Goal: Register for event/course

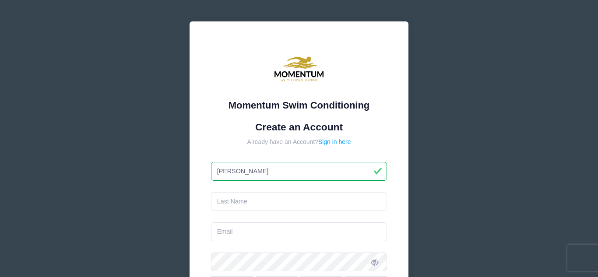
type input "[PERSON_NAME]"
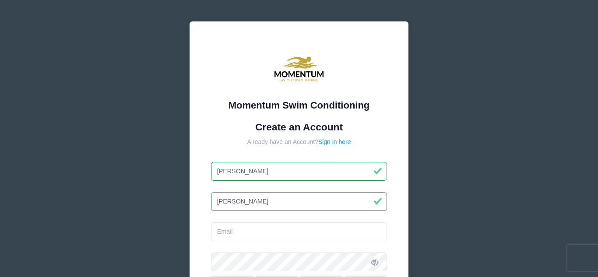
type input "[PERSON_NAME]"
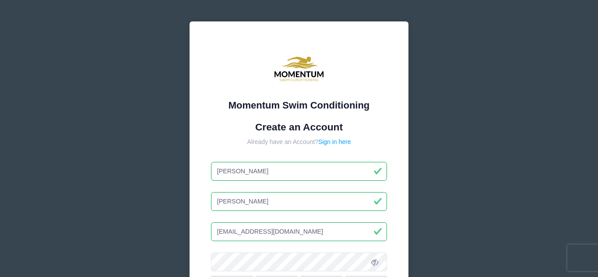
type input "[EMAIL_ADDRESS][DOMAIN_NAME]"
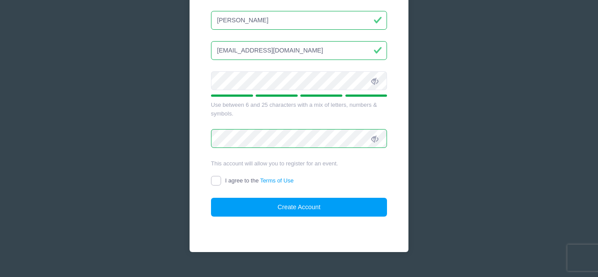
click at [217, 181] on input "I agree to the Terms of Use" at bounding box center [216, 181] width 10 height 10
checkbox input "true"
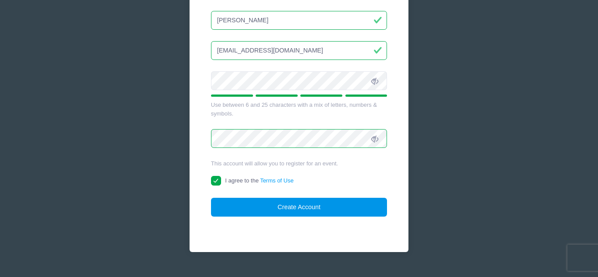
click at [231, 203] on button "Create Account" at bounding box center [299, 207] width 176 height 19
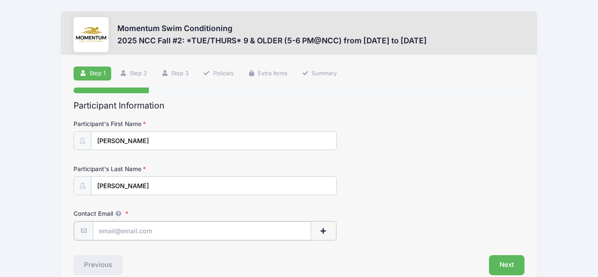
click at [114, 235] on input "Contact Email" at bounding box center [202, 230] width 218 height 19
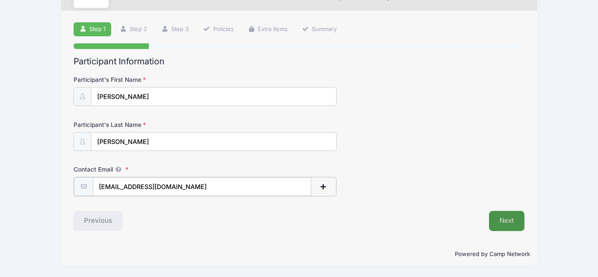
type input "[EMAIL_ADDRESS][DOMAIN_NAME]"
click at [504, 227] on button "Next" at bounding box center [506, 221] width 35 height 20
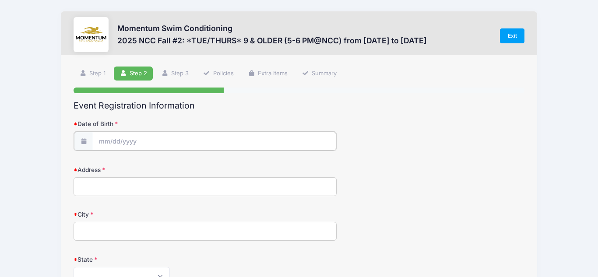
click at [104, 135] on input "Date of Birth" at bounding box center [214, 141] width 243 height 19
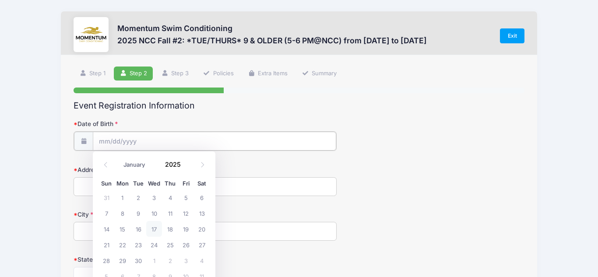
click at [105, 148] on input "Date of Birth" at bounding box center [214, 141] width 243 height 19
click at [102, 144] on input "Date of Birth" at bounding box center [214, 141] width 243 height 19
click at [107, 166] on icon at bounding box center [106, 165] width 6 height 6
click at [106, 166] on icon at bounding box center [106, 165] width 6 height 6
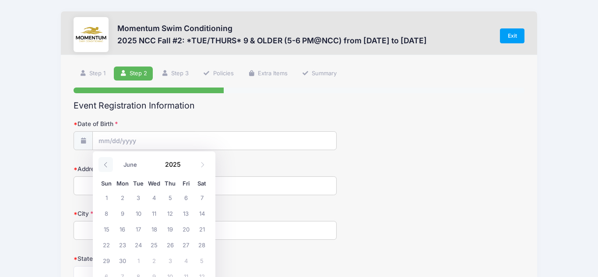
click at [106, 166] on icon at bounding box center [106, 165] width 6 height 6
select select "4"
click at [105, 259] on span "25" at bounding box center [106, 260] width 16 height 16
type input "[DATE]"
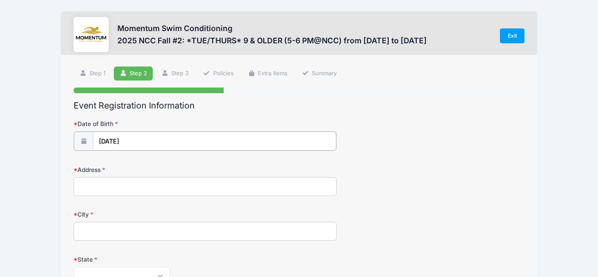
click at [142, 140] on input "[DATE]" at bounding box center [214, 141] width 243 height 19
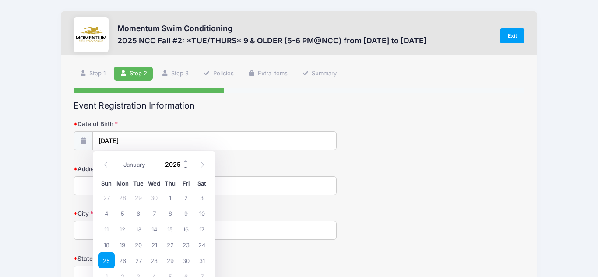
click at [183, 167] on span at bounding box center [186, 167] width 6 height 7
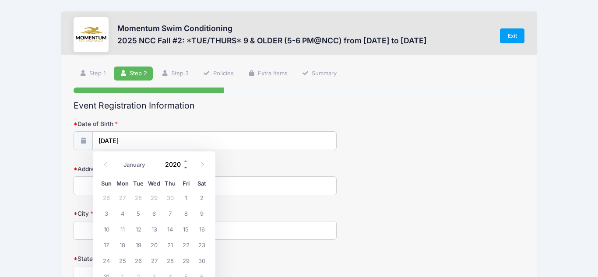
click at [183, 167] on span at bounding box center [186, 167] width 6 height 7
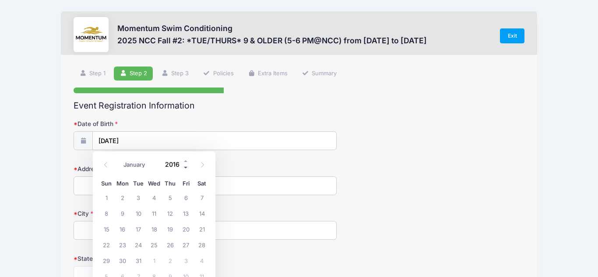
type input "2015"
click at [174, 162] on input "2015" at bounding box center [175, 164] width 28 height 13
click at [122, 262] on span "25" at bounding box center [123, 260] width 16 height 16
type input "[DATE]"
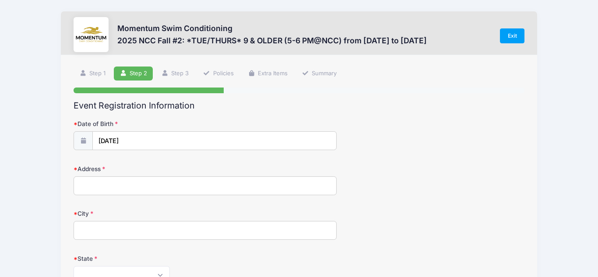
click at [97, 189] on input "Address" at bounding box center [205, 185] width 263 height 19
type input "[STREET_ADDRESS]"
type input "Naperville"
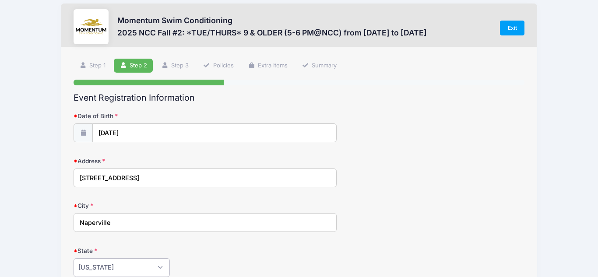
select select "IL"
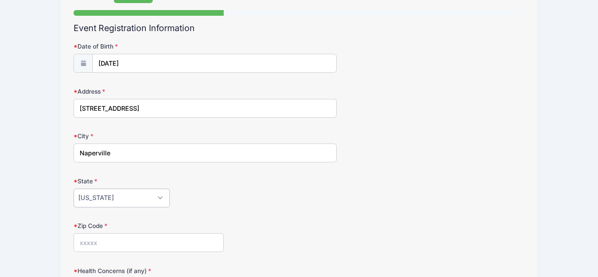
scroll to position [80, 0]
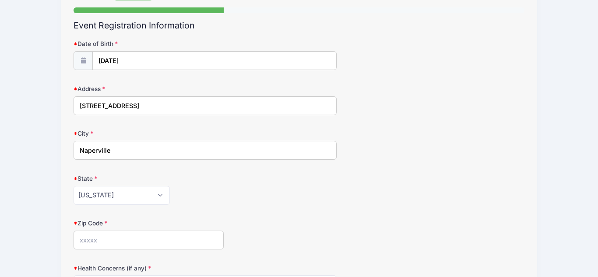
click at [151, 248] on input "Zip Code" at bounding box center [149, 240] width 150 height 19
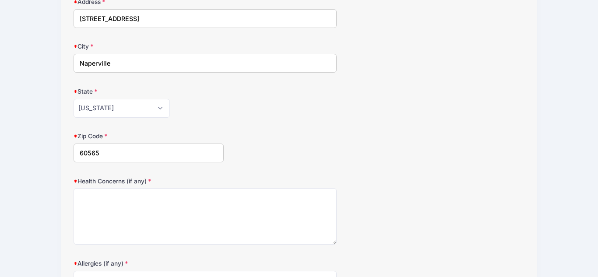
scroll to position [233, 0]
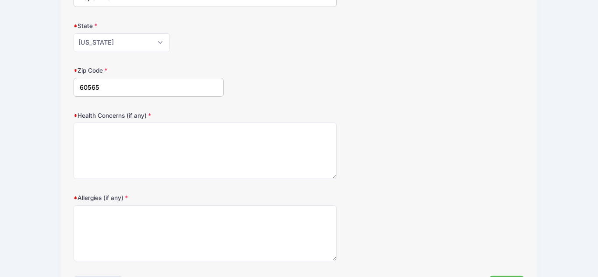
type input "60565"
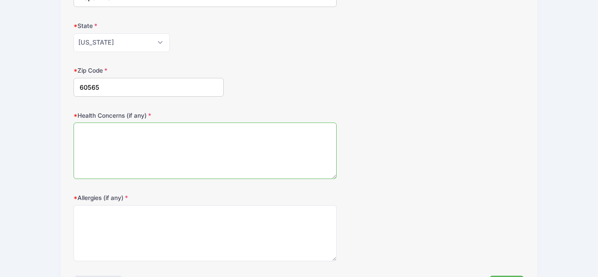
click at [201, 151] on textarea "Health Concerns (if any)" at bounding box center [205, 151] width 263 height 56
type textarea "none"
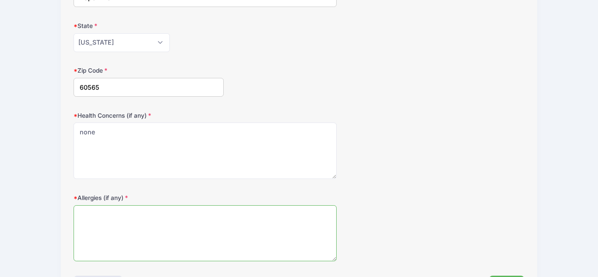
click at [217, 227] on textarea "Allergies (if any)" at bounding box center [205, 233] width 263 height 56
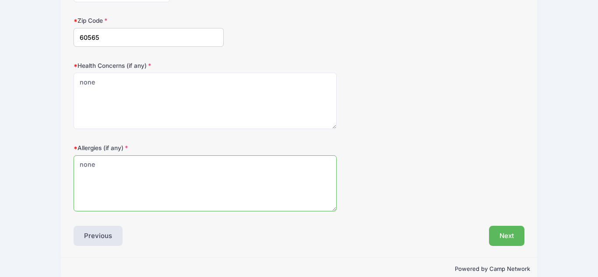
scroll to position [298, 0]
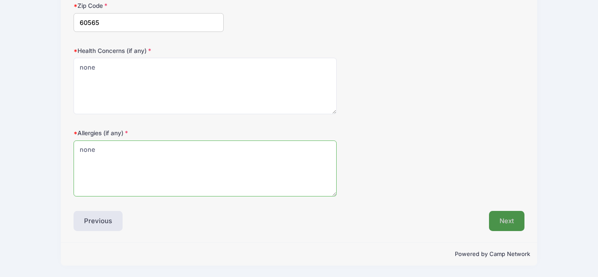
type textarea "none"
click at [511, 229] on button "Next" at bounding box center [506, 221] width 35 height 20
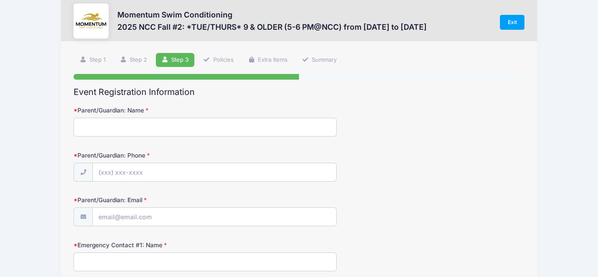
scroll to position [0, 0]
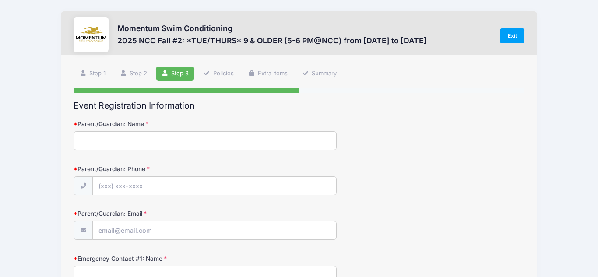
click at [213, 147] on input "Parent/Guardian: Name" at bounding box center [205, 140] width 263 height 19
type input "[PERSON_NAME]"
type input "[PHONE_NUMBER]"
click at [155, 233] on input "Parent/Guardian: Email" at bounding box center [214, 230] width 243 height 19
type input "[EMAIL_ADDRESS][DOMAIN_NAME]"
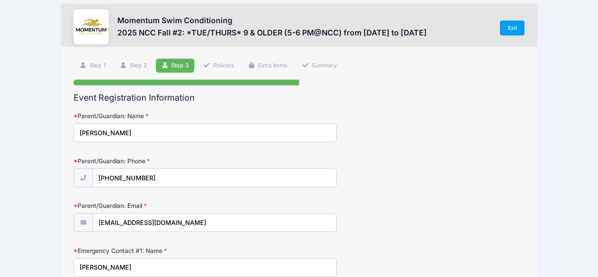
scroll to position [182, 0]
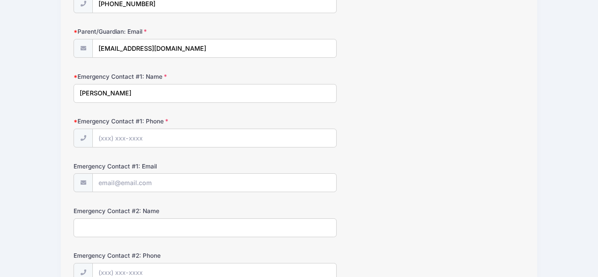
type input "[PERSON_NAME]"
type input "[PHONE_NUMBER]"
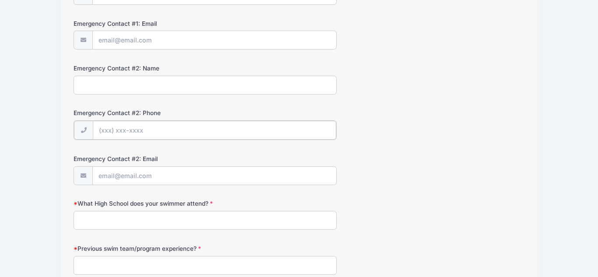
scroll to position [377, 0]
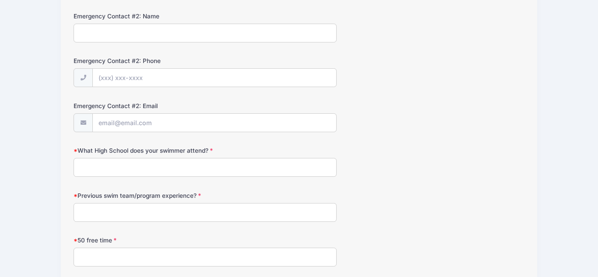
click at [98, 171] on input "What High School does your swimmer attend?" at bounding box center [205, 167] width 263 height 19
type input "River [PERSON_NAME]"
click at [128, 210] on input "Previous swim team/program experience?" at bounding box center [205, 212] width 263 height 19
type input "Naper carriage hill"
click at [140, 260] on input "50 free time" at bounding box center [205, 257] width 263 height 19
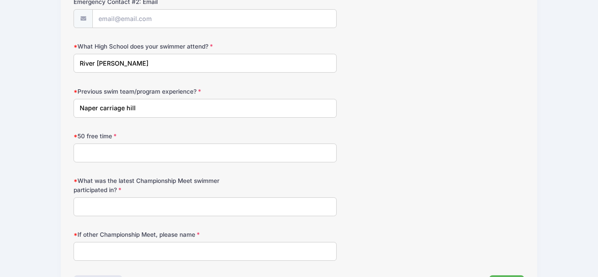
scroll to position [480, 0]
type input "slow"
click at [140, 203] on input "What was the latest Championship Meet swimmer participated in?" at bounding box center [205, 207] width 263 height 19
type input "none"
click at [128, 251] on input "If other Championship Meet, please name" at bounding box center [205, 252] width 263 height 19
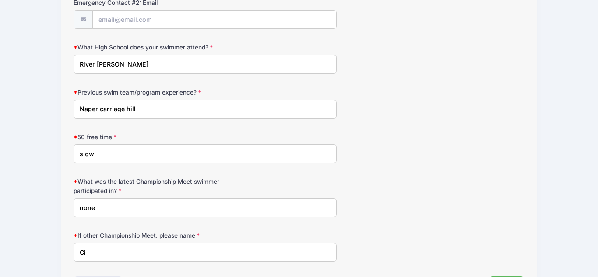
type input "C"
drag, startPoint x: 98, startPoint y: 207, endPoint x: 53, endPoint y: 194, distance: 46.0
type input "Classic meet"
click at [101, 251] on input "If other Championship Meet, please name" at bounding box center [205, 252] width 263 height 19
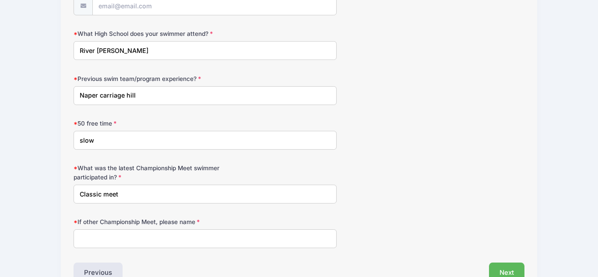
scroll to position [545, 0]
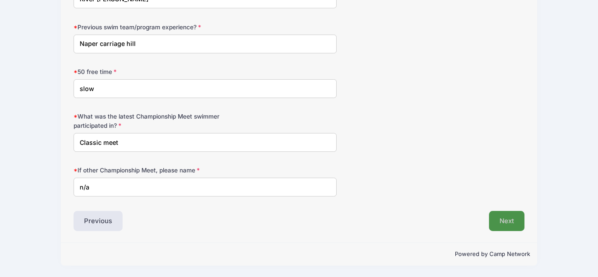
type input "n/a"
click at [518, 220] on button "Next" at bounding box center [506, 221] width 35 height 20
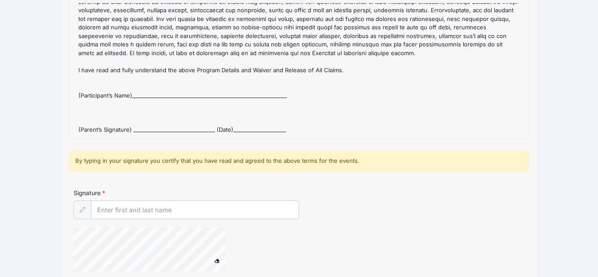
scroll to position [123, 0]
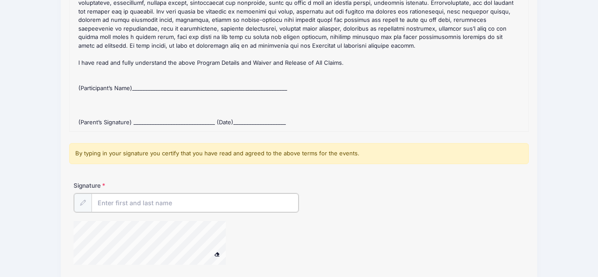
click at [108, 204] on input "Signature" at bounding box center [194, 202] width 207 height 19
type input "[PERSON_NAME]"
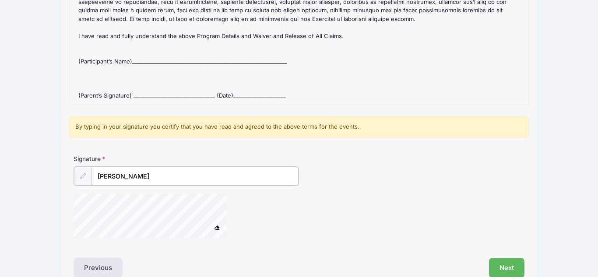
scroll to position [194, 0]
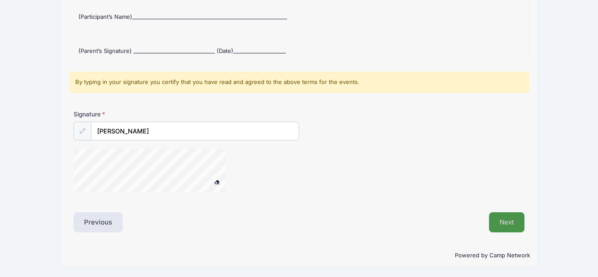
click at [502, 225] on button "Next" at bounding box center [506, 222] width 35 height 20
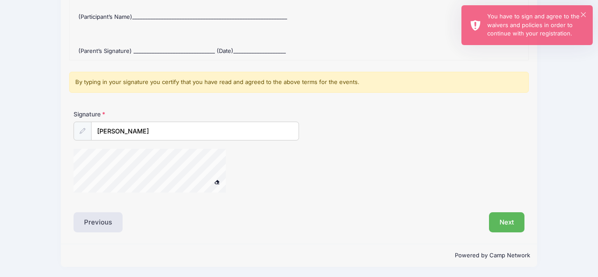
click at [76, 133] on div at bounding box center [83, 131] width 18 height 19
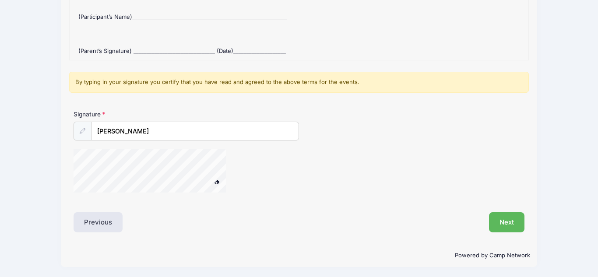
click at [81, 133] on icon at bounding box center [83, 131] width 6 height 6
click at [219, 183] on span at bounding box center [217, 181] width 6 height 5
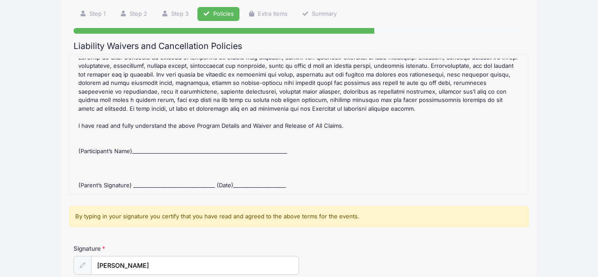
scroll to position [59, 0]
click at [151, 151] on div "2025 NCC Fall #2: *TUE/THURS* 9 & OLDER (5-6 PM@NCC) Refund Policy : CANCELLATI…" at bounding box center [298, 124] width 449 height 131
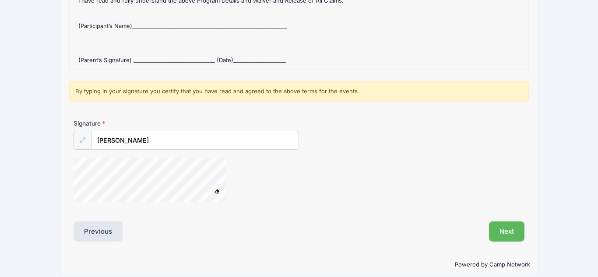
scroll to position [186, 0]
click at [508, 229] on button "Next" at bounding box center [506, 231] width 35 height 20
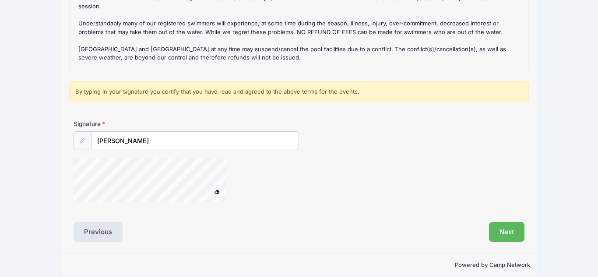
scroll to position [195, 0]
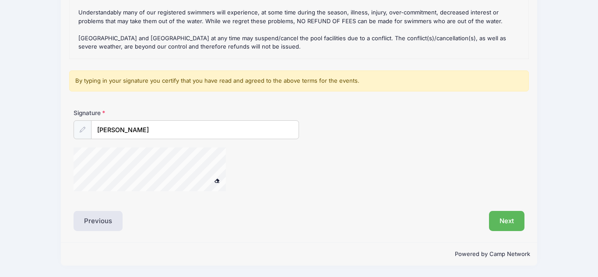
click at [219, 184] on button at bounding box center [216, 180] width 15 height 11
click at [154, 131] on input "[PERSON_NAME]" at bounding box center [194, 130] width 207 height 19
type input "[PERSON_NAME]"
click at [508, 222] on button "Next" at bounding box center [506, 221] width 35 height 20
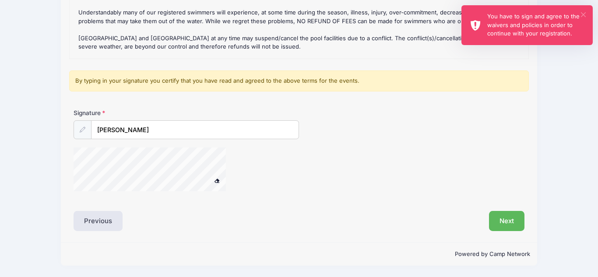
click at [582, 15] on button "×" at bounding box center [583, 14] width 5 height 5
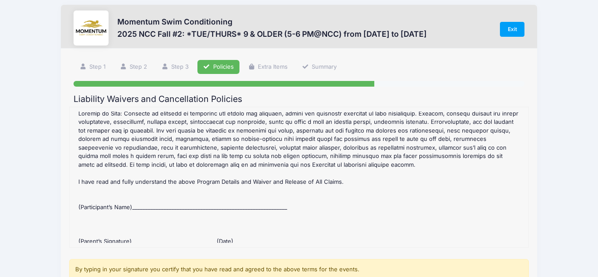
scroll to position [355, 0]
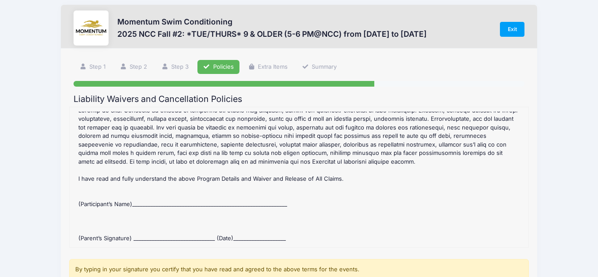
click at [148, 199] on div "2025 NCC Fall #2: *TUE/THURS* 9 & OLDER (5-6 PM@NCC) Refund Policy : CANCELLATI…" at bounding box center [298, 177] width 449 height 131
click at [140, 198] on div "2025 NCC Fall #2: *TUE/THURS* 9 & OLDER (5-6 PM@NCC) Refund Policy : CANCELLATI…" at bounding box center [298, 177] width 449 height 131
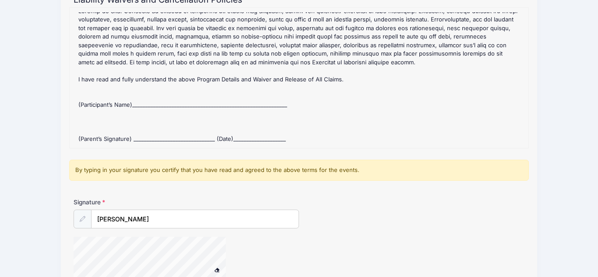
scroll to position [113, 0]
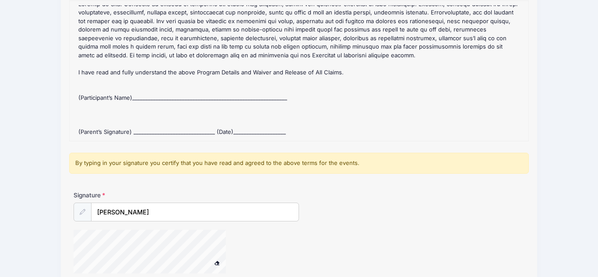
click at [267, 163] on div "By typing in your signature you certify that you have read and agreed to the ab…" at bounding box center [298, 163] width 459 height 21
click at [360, 165] on div "By typing in your signature you certify that you have read and agreed to the ab…" at bounding box center [298, 163] width 459 height 21
click at [103, 193] on label "Signature" at bounding box center [130, 195] width 112 height 9
click at [103, 203] on input "[PERSON_NAME]" at bounding box center [194, 212] width 207 height 19
click at [82, 211] on icon at bounding box center [83, 212] width 6 height 6
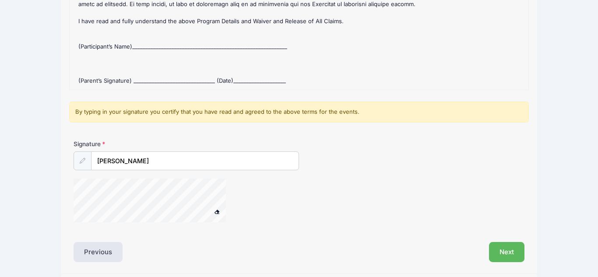
scroll to position [195, 0]
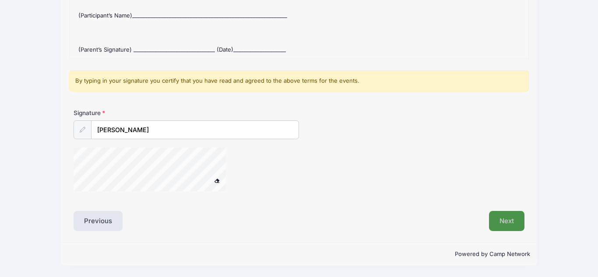
click at [503, 219] on button "Next" at bounding box center [506, 221] width 35 height 20
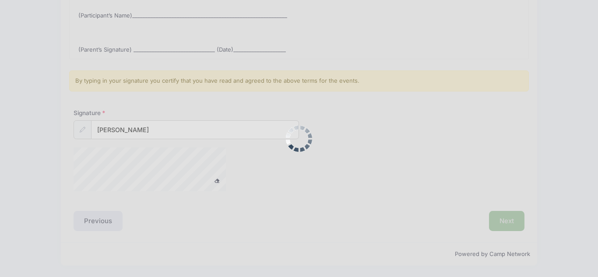
scroll to position [0, 0]
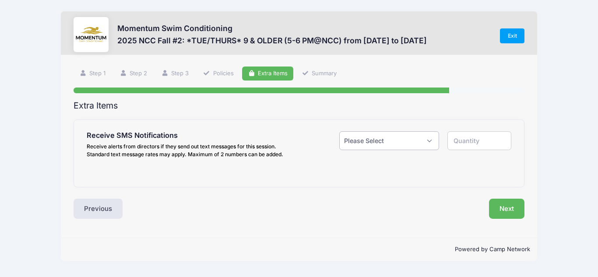
click at [430, 142] on select "Please Select Yes ($0.00) No" at bounding box center [389, 140] width 100 height 19
select select "1"
click at [339, 131] on select "Please Select Yes ($0.00) No" at bounding box center [389, 140] width 100 height 19
type input "1"
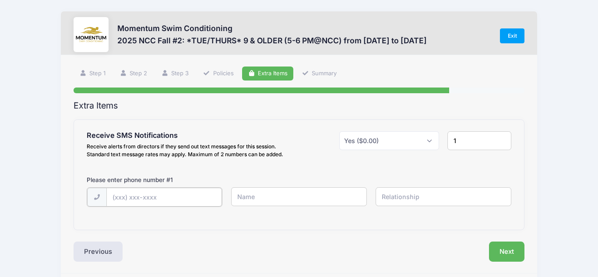
click at [127, 193] on input "text" at bounding box center [164, 197] width 116 height 19
type input "[PHONE_NUMBER]"
click at [246, 199] on input "text" at bounding box center [299, 196] width 136 height 19
type input "[PERSON_NAME]"
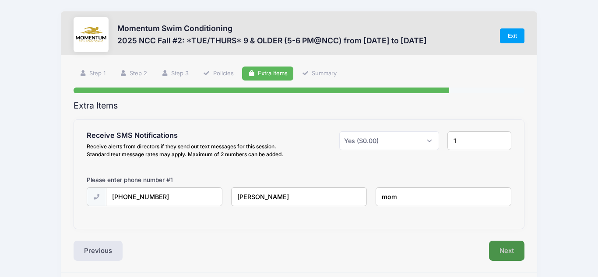
type input "mom"
click at [503, 259] on button "Next" at bounding box center [506, 251] width 35 height 20
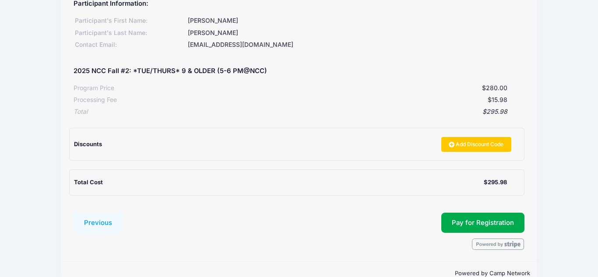
scroll to position [120, 0]
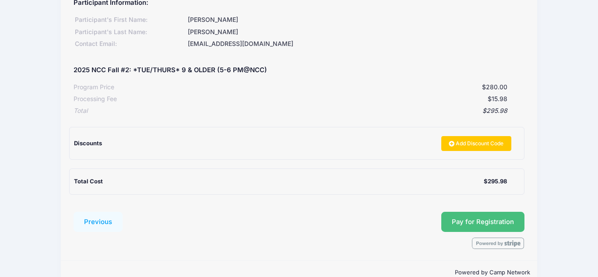
click at [467, 222] on button "Pay for Registration" at bounding box center [482, 222] width 83 height 20
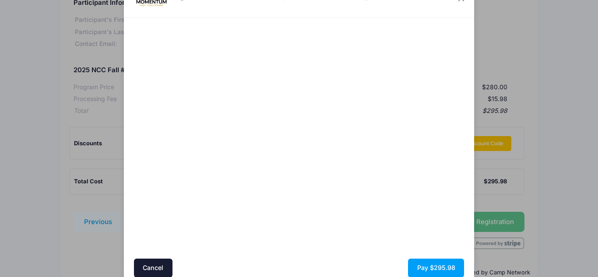
scroll to position [63, 0]
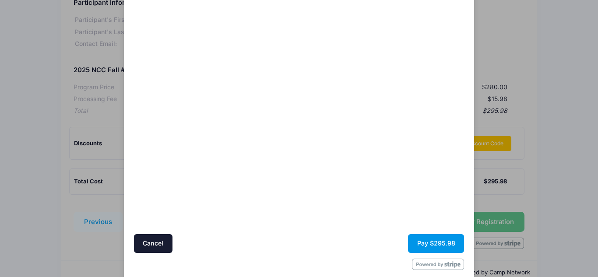
click at [417, 242] on button "Pay $295.98" at bounding box center [436, 243] width 56 height 19
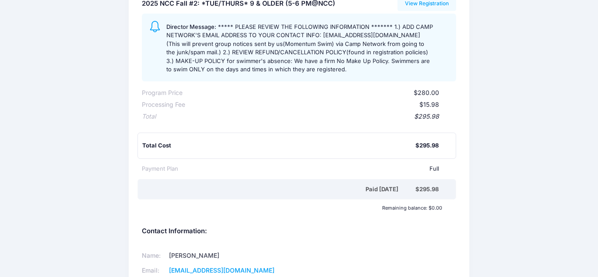
scroll to position [114, 0]
